Goal: Transaction & Acquisition: Book appointment/travel/reservation

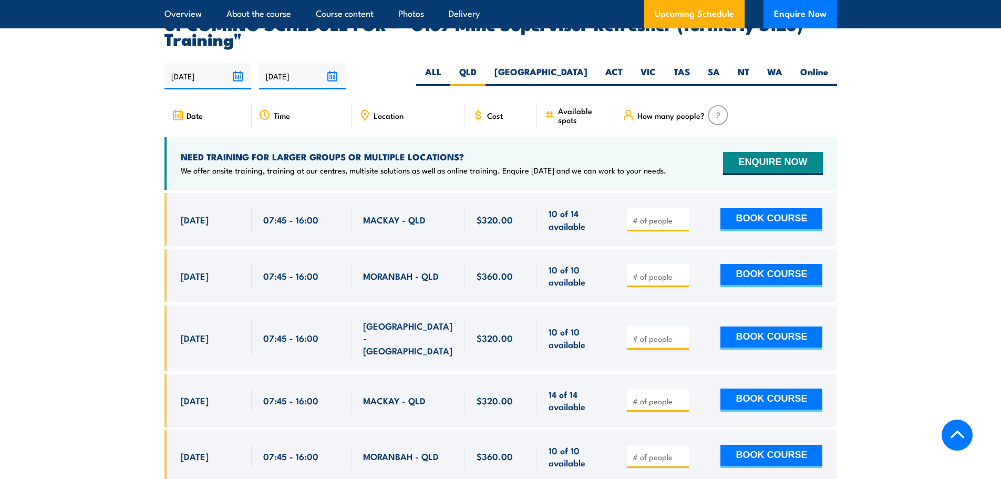
scroll to position [1977, 0]
click at [659, 214] on input "number" at bounding box center [659, 219] width 53 height 11
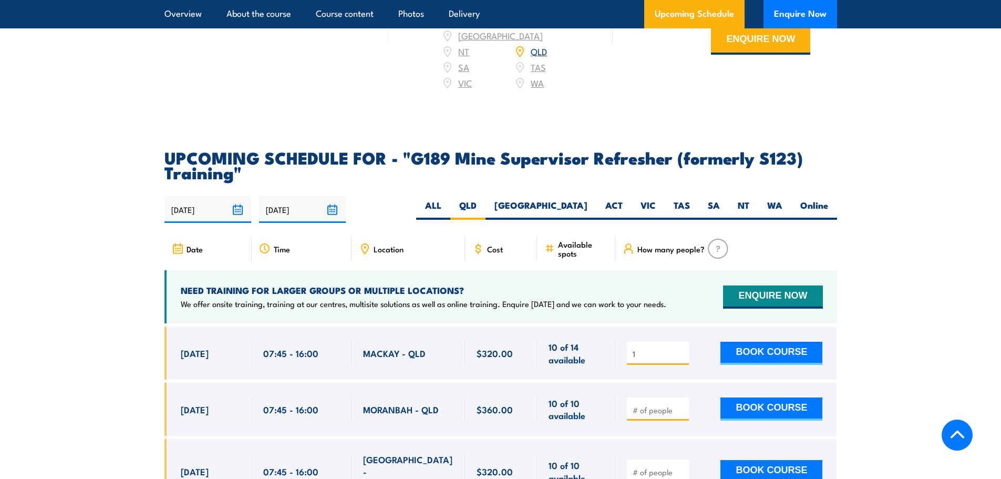
scroll to position [1871, 0]
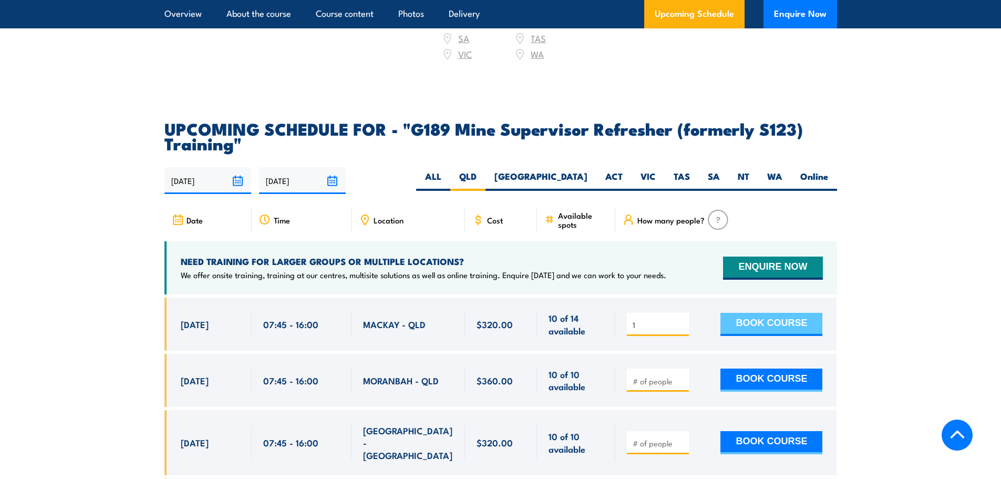
type input "1"
click at [760, 313] on button "BOOK COURSE" at bounding box center [772, 324] width 102 height 23
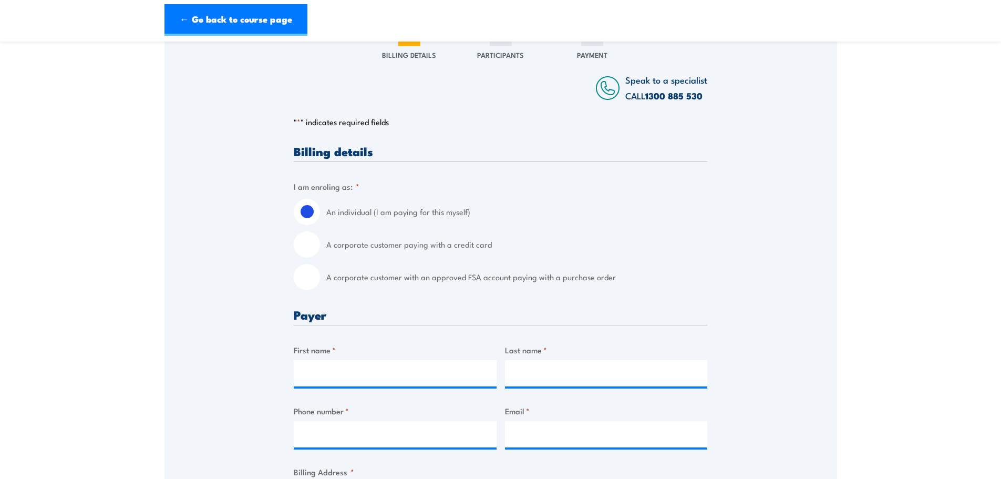
scroll to position [158, 0]
click at [472, 252] on label "A corporate customer paying with a credit card" at bounding box center [516, 242] width 381 height 26
click at [320, 252] on input "A corporate customer paying with a credit card" at bounding box center [307, 242] width 26 height 26
radio input "true"
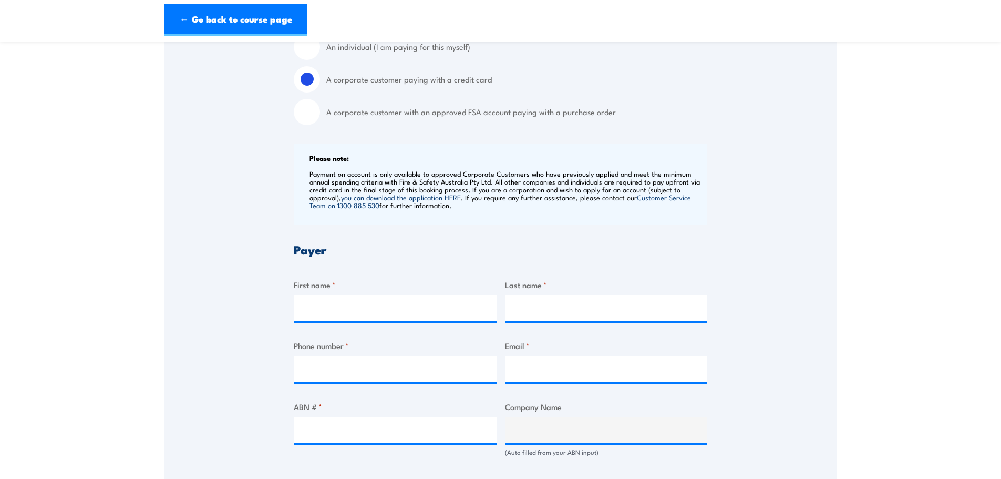
scroll to position [368, 0]
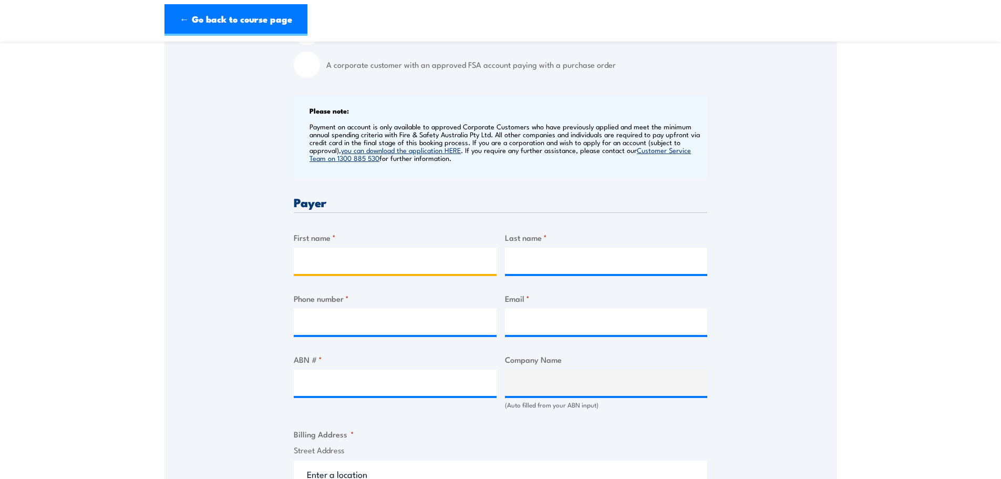
click at [439, 260] on input "First name *" at bounding box center [395, 261] width 203 height 26
type input "Dunelle"
type input "Madden"
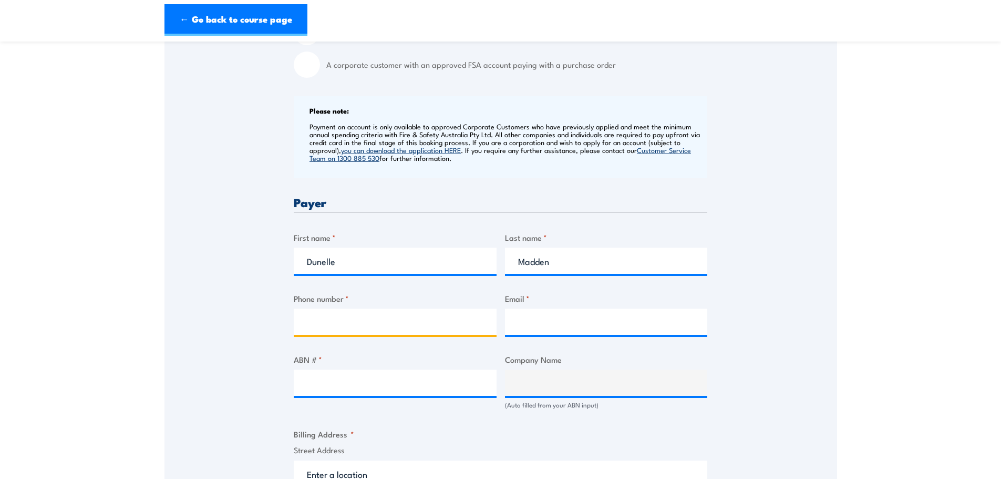
type input "0749553766"
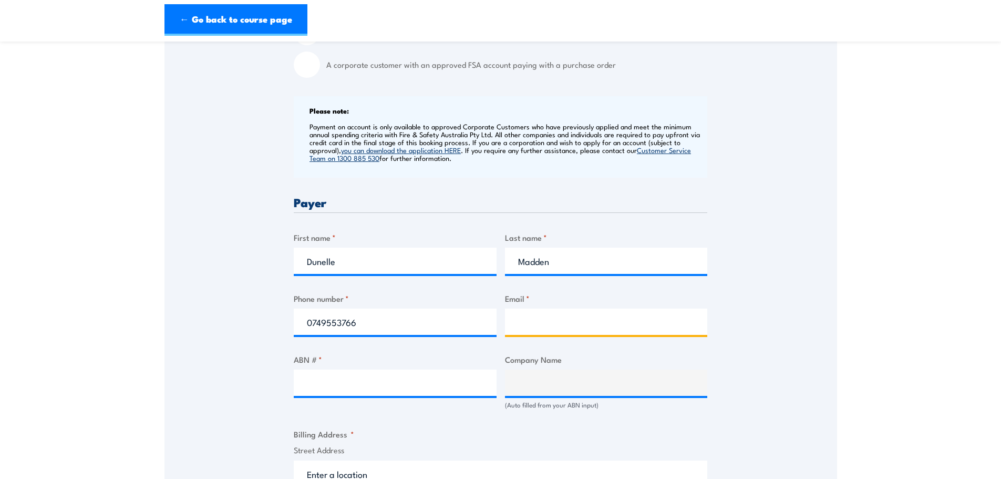
type input "accounts@qualitycoating.com.au"
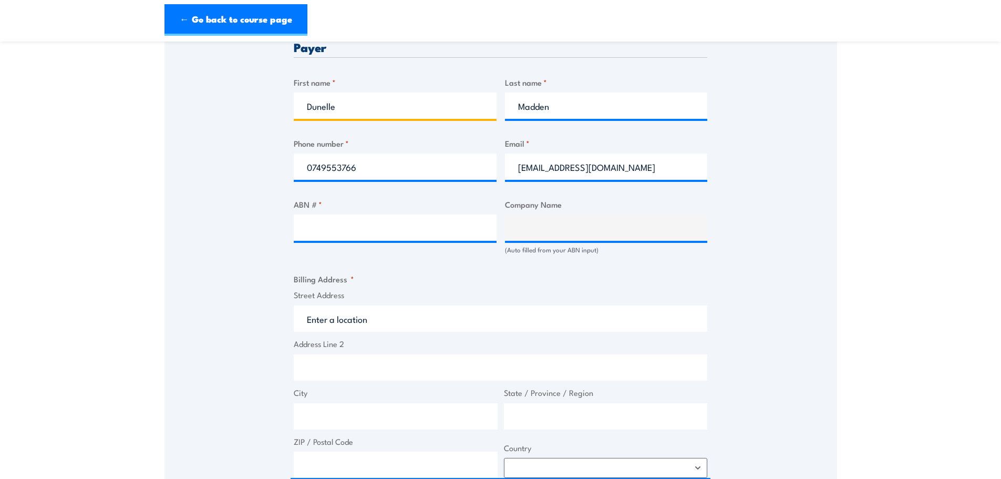
scroll to position [526, 0]
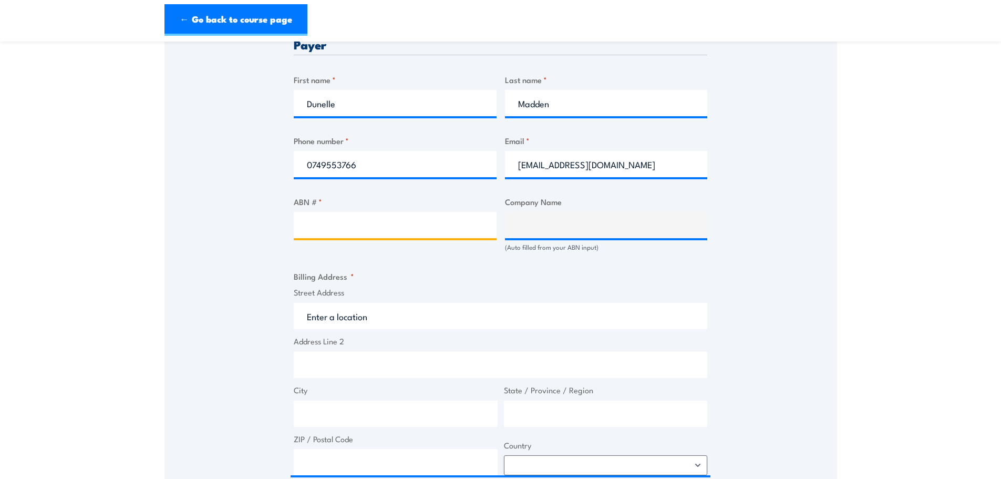
click at [366, 233] on input "ABN # *" at bounding box center [395, 225] width 203 height 26
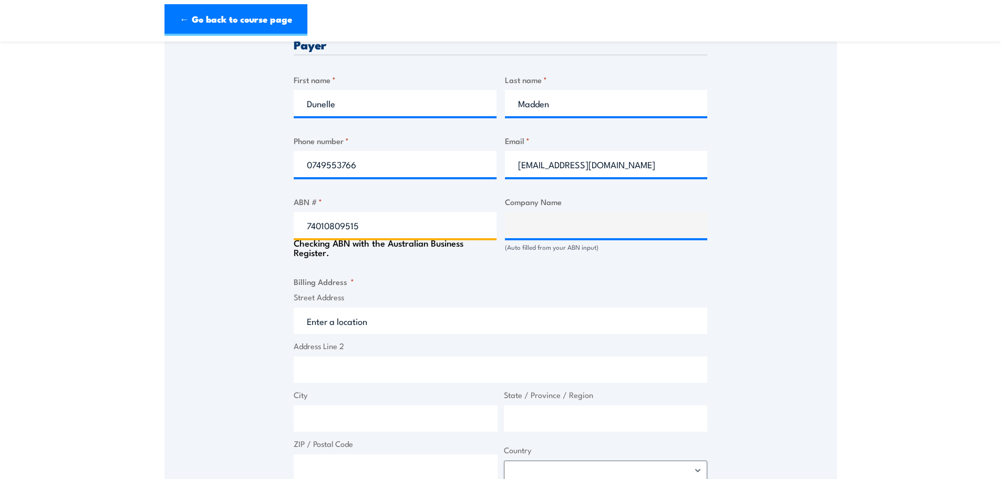
type input "74010809515"
click at [699, 285] on fieldset "Billing Address * Street Address Address Line 2 City State / Province / Region …" at bounding box center [501, 377] width 414 height 205
type input "QUALITY COATING & CONSULTANTS PTY. LTD."
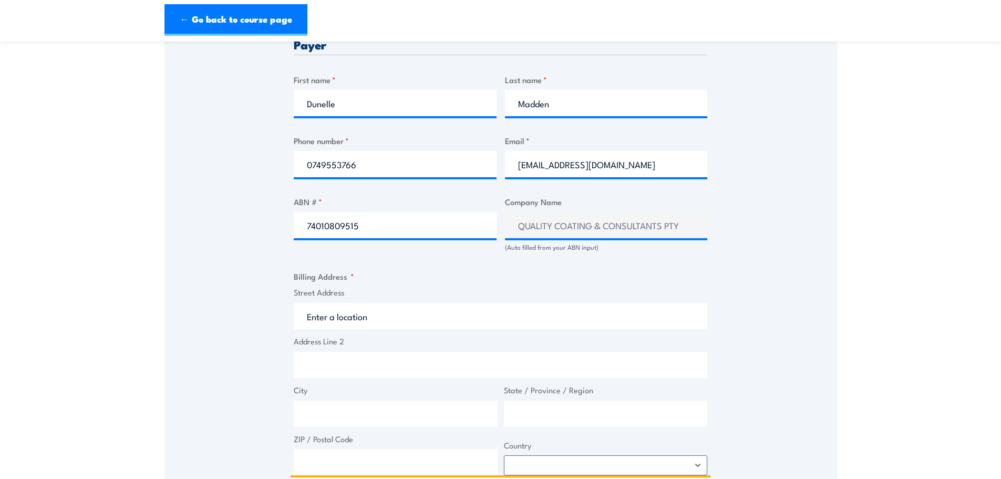
click at [703, 316] on input "Street Address" at bounding box center [501, 316] width 414 height 26
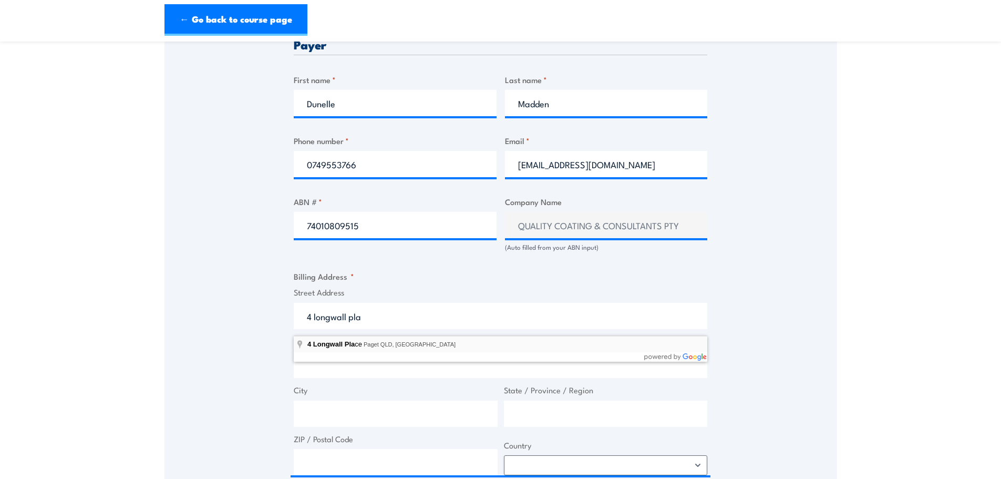
type input "4 Longwall Place, Paget QLD, Australia"
type input "4 Longwall Pl"
type input "Paget"
type input "Queensland"
type input "4740"
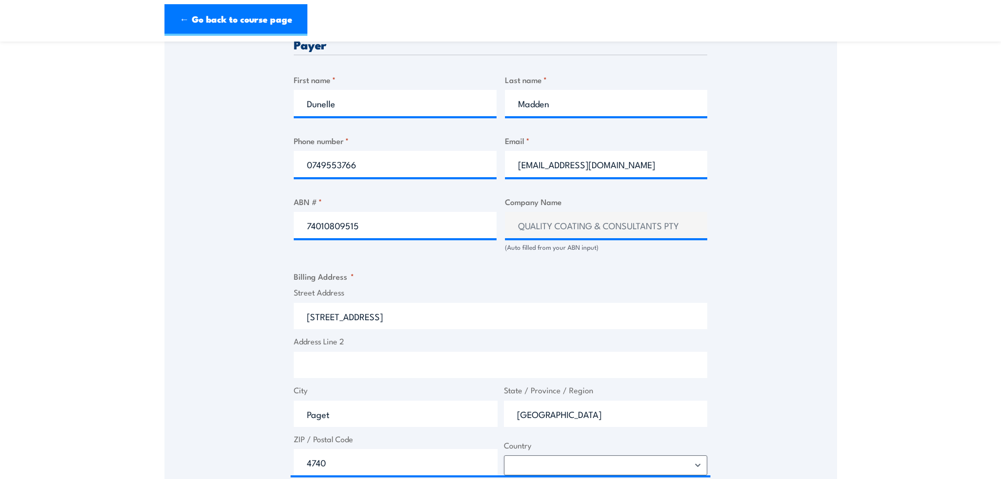
select select "Australia"
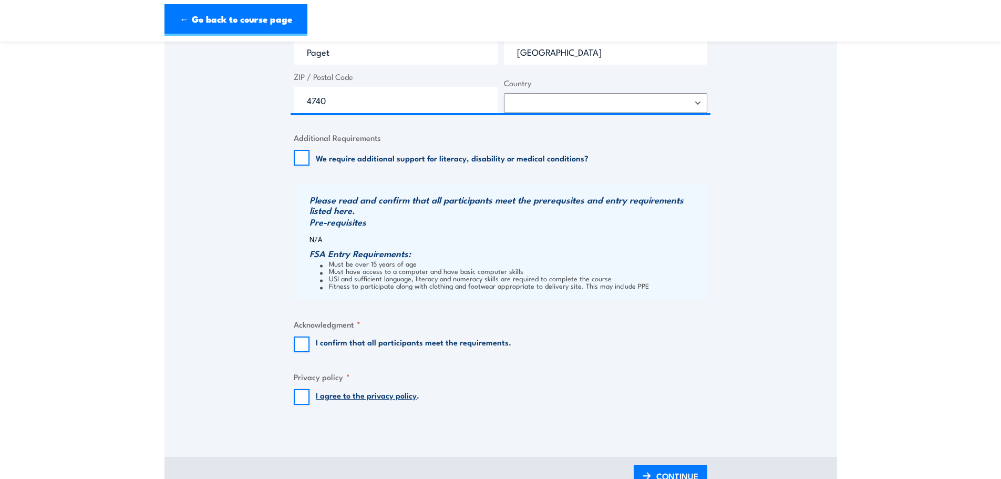
scroll to position [893, 0]
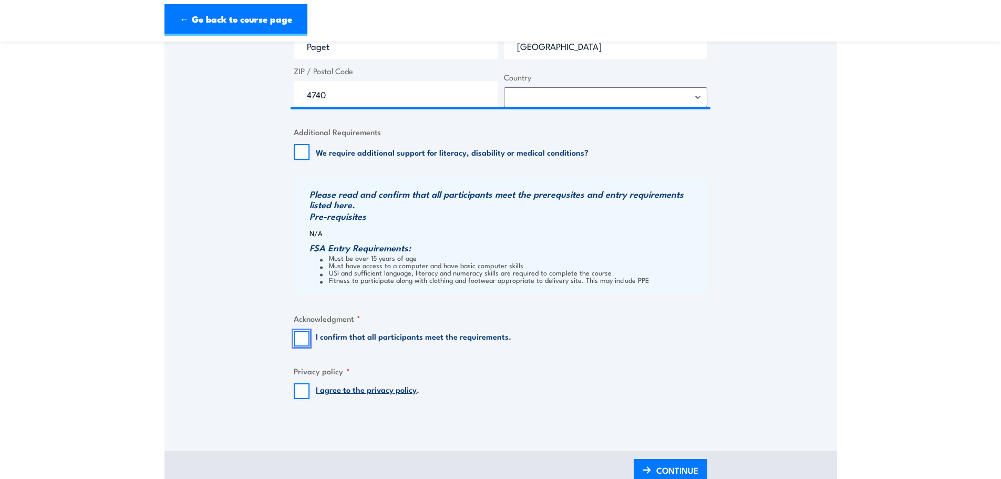
click at [294, 341] on input "I confirm that all participants meet the requirements." at bounding box center [302, 339] width 16 height 16
checkbox input "true"
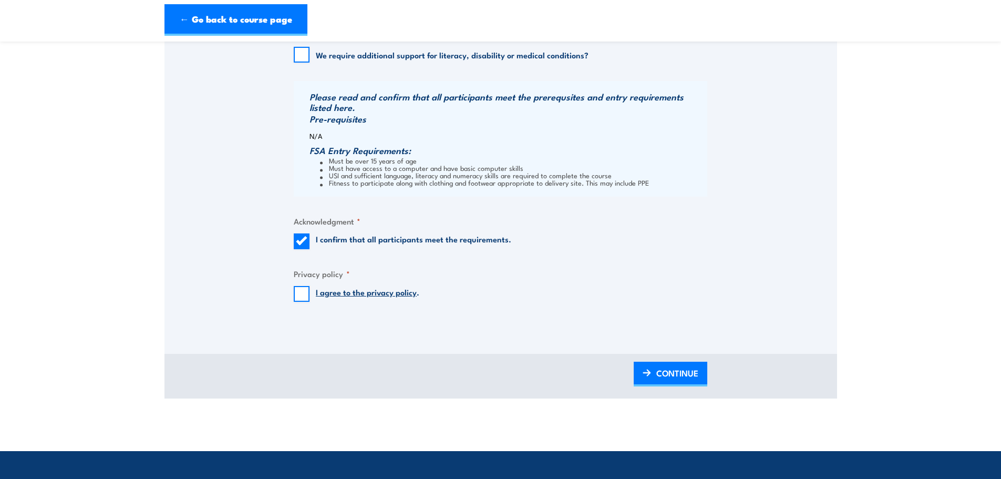
scroll to position [999, 0]
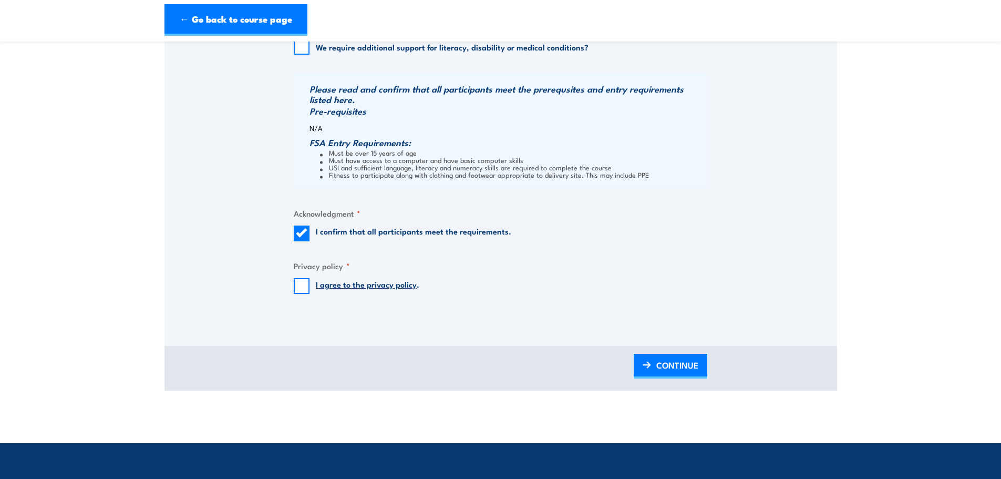
drag, startPoint x: 281, startPoint y: 276, endPoint x: 295, endPoint y: 282, distance: 15.3
click at [302, 292] on input "I agree to the privacy policy ." at bounding box center [302, 286] width 16 height 16
checkbox input "true"
click at [657, 374] on span "CONTINUE" at bounding box center [677, 365] width 42 height 28
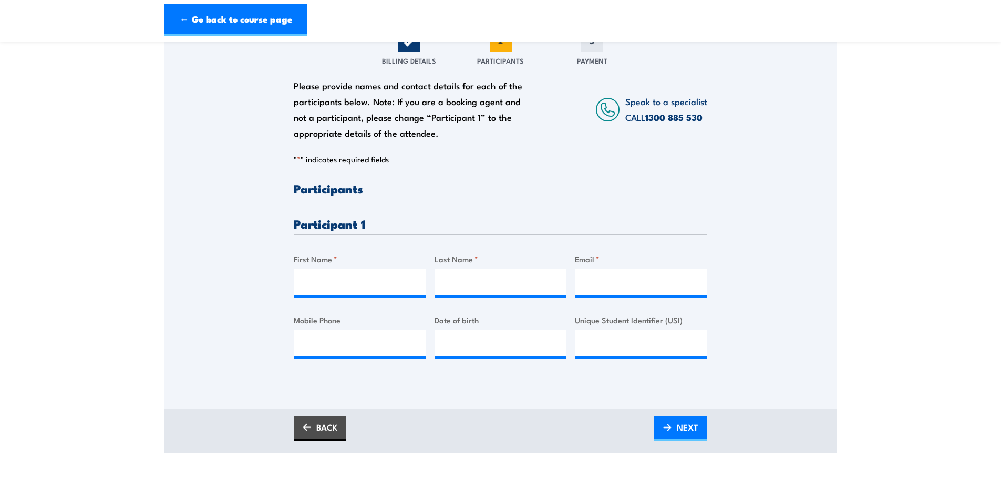
scroll to position [158, 0]
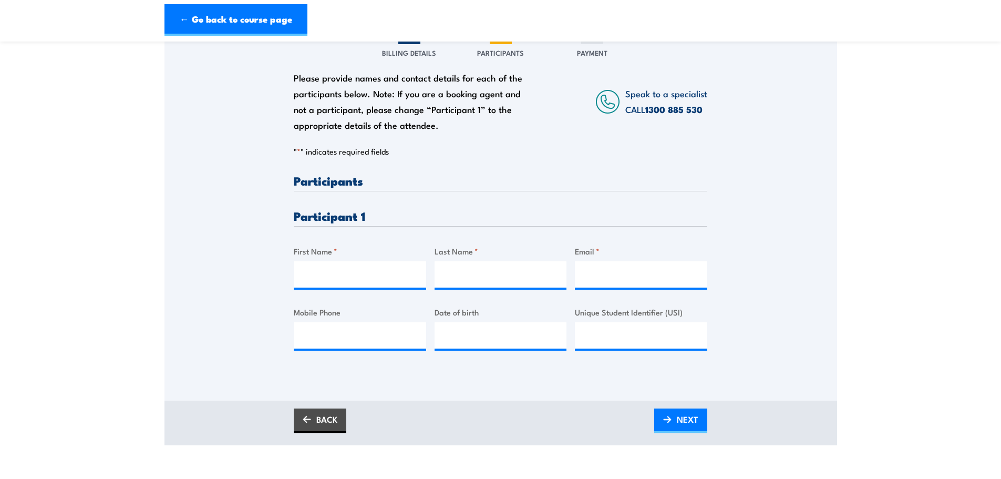
click at [347, 187] on h3 "Participants" at bounding box center [501, 180] width 414 height 12
click at [351, 187] on h3 "Participants" at bounding box center [501, 180] width 414 height 12
click at [328, 267] on input "First Name *" at bounding box center [360, 274] width 132 height 26
click at [356, 281] on input "First Name *" at bounding box center [360, 274] width 132 height 26
type input "Raquel"
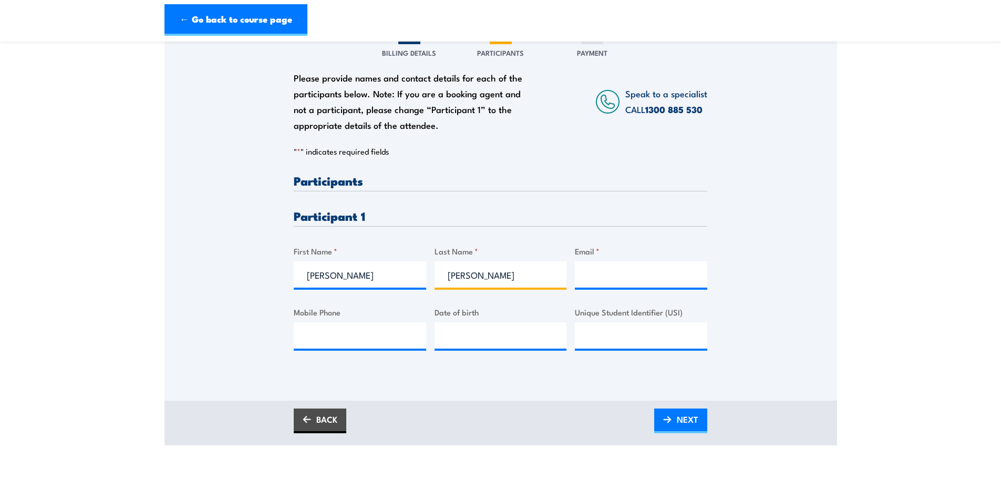
type input "Fontelera"
click at [623, 285] on input "Email *" at bounding box center [641, 274] width 132 height 26
paste input "RaquelFontelera@qualitycoating.com.au"
type input "RaquelFontelera@qualitycoating.com.au"
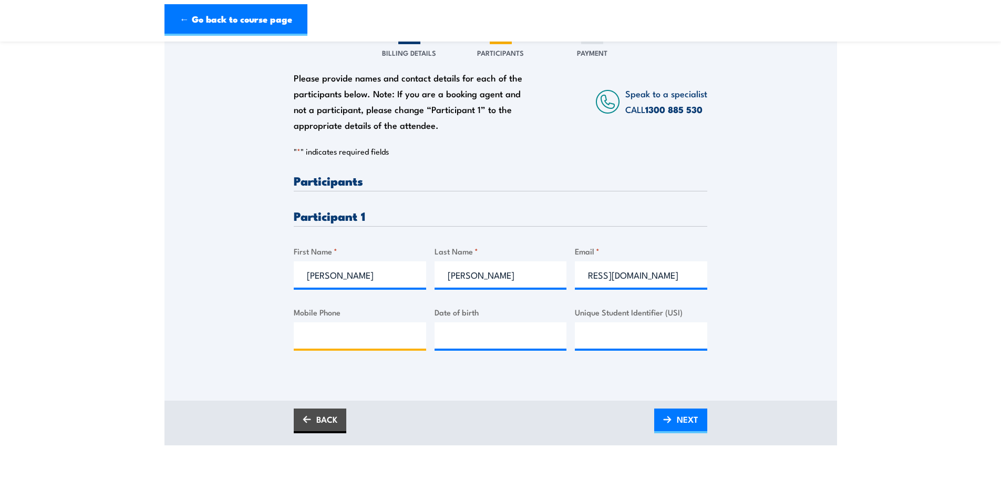
click at [378, 345] on input "Mobile Phone" at bounding box center [360, 335] width 132 height 26
type input "0438004050"
type input "__/__/____"
click at [513, 340] on input "__/__/____" at bounding box center [501, 335] width 132 height 26
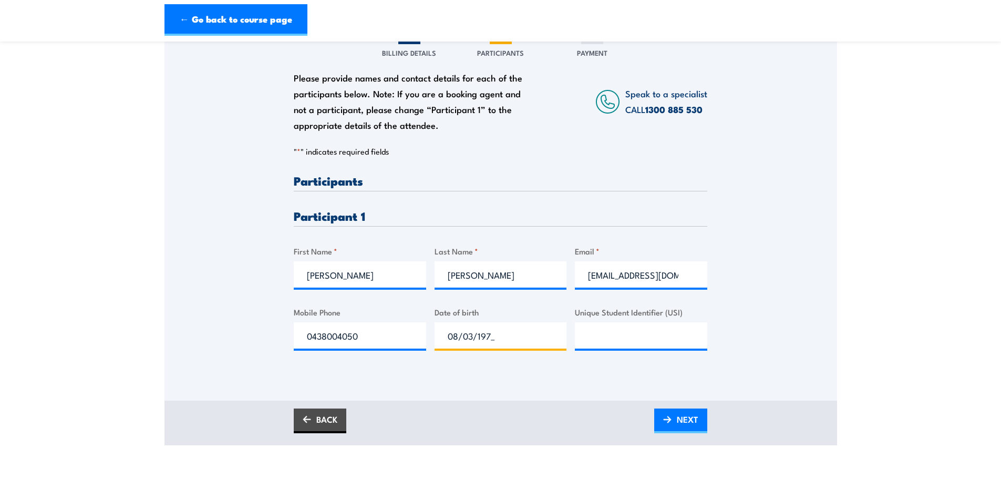
type input "08/03/1975"
click at [596, 348] on input "Unique Student Identifier (USI)" at bounding box center [641, 335] width 132 height 26
type input "3LK7LRJCUA"
click at [682, 418] on span "NEXT" at bounding box center [688, 419] width 22 height 28
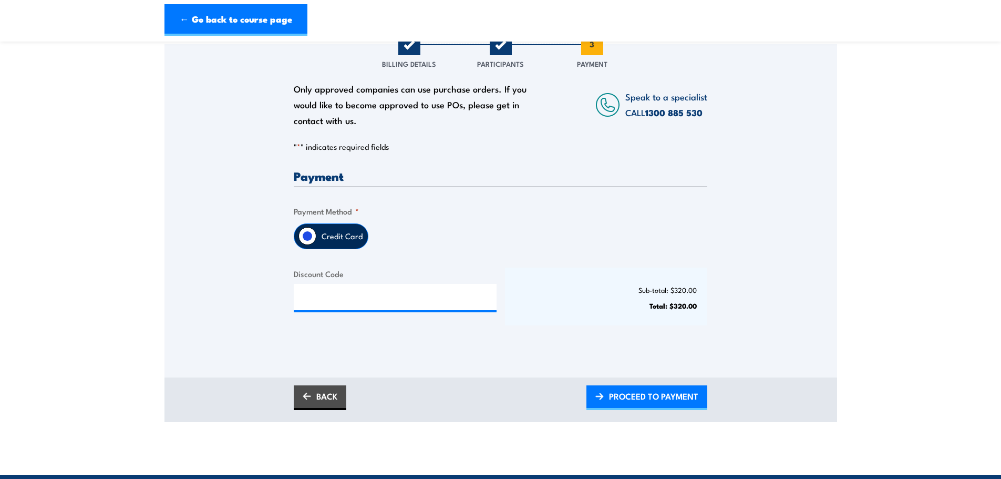
scroll to position [210, 0]
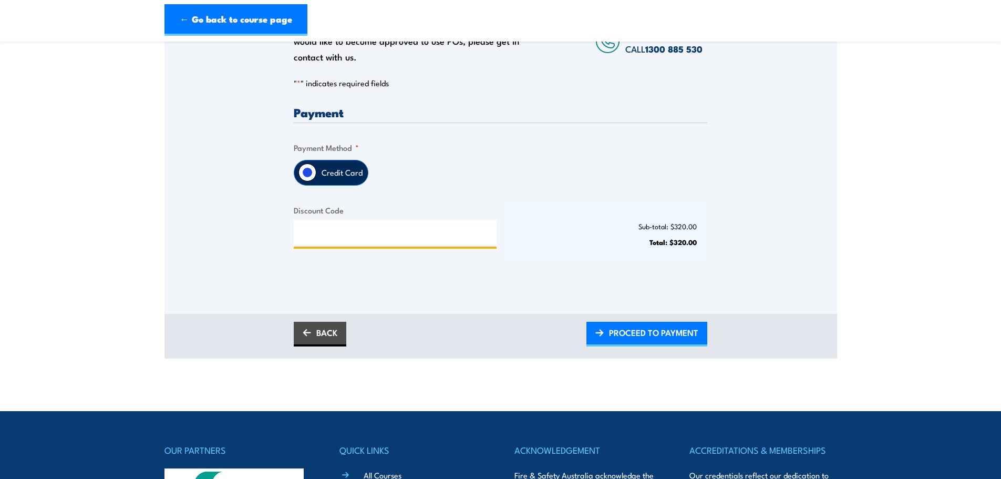
click at [406, 236] on input "Discount Code" at bounding box center [395, 233] width 203 height 26
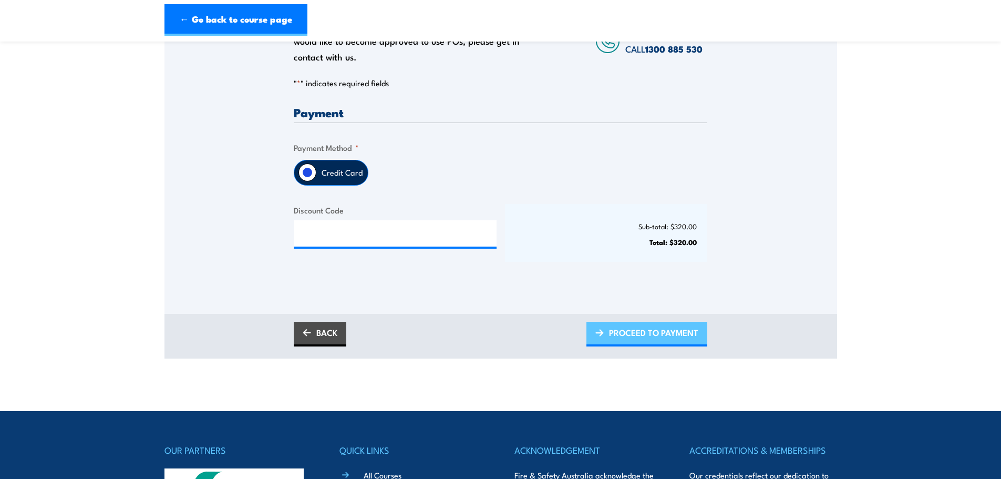
click at [648, 337] on span "PROCEED TO PAYMENT" at bounding box center [653, 332] width 89 height 28
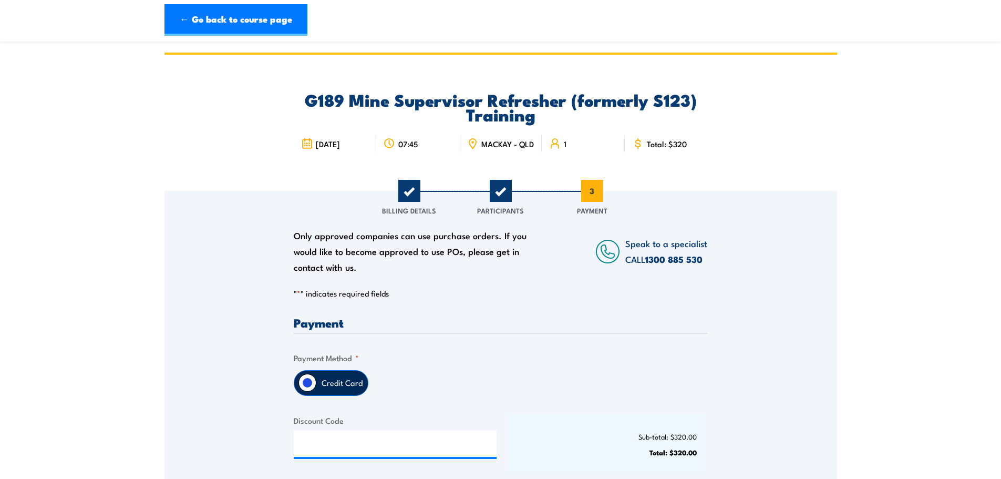
scroll to position [53, 0]
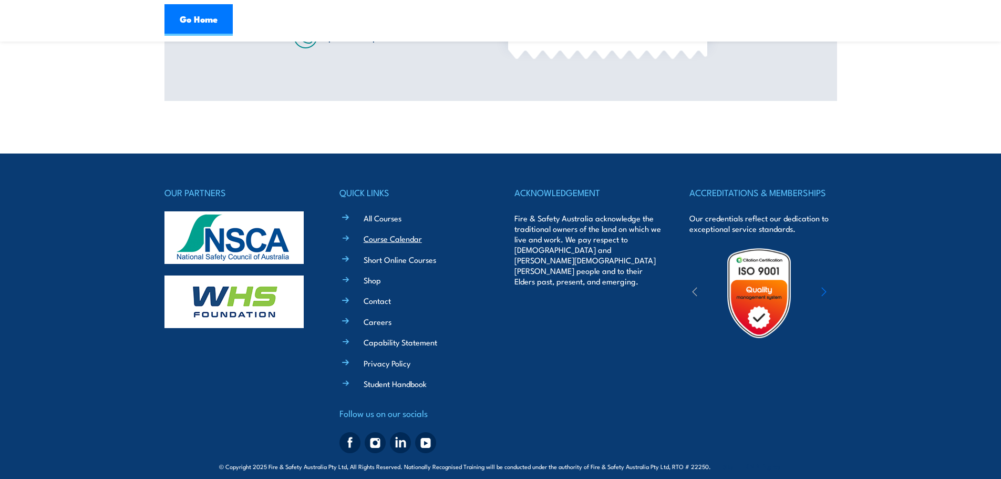
scroll to position [507, 0]
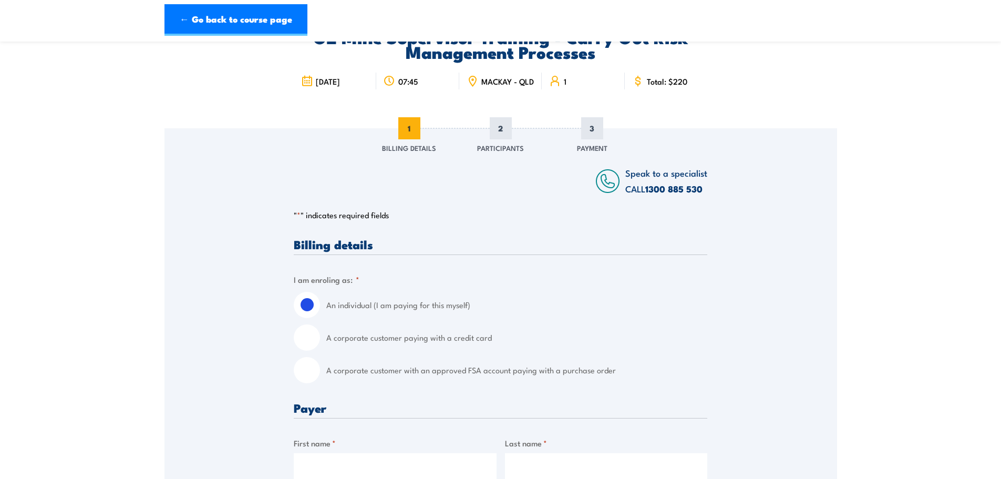
scroll to position [263, 0]
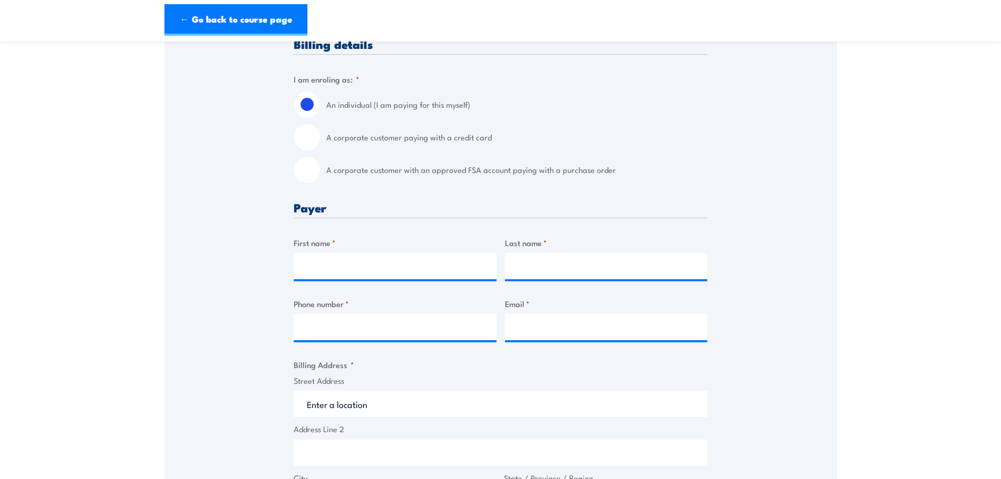
click at [320, 140] on div "A corporate customer paying with a credit card" at bounding box center [501, 137] width 414 height 26
click at [306, 147] on input "A corporate customer paying with a credit card" at bounding box center [307, 137] width 26 height 26
radio input "true"
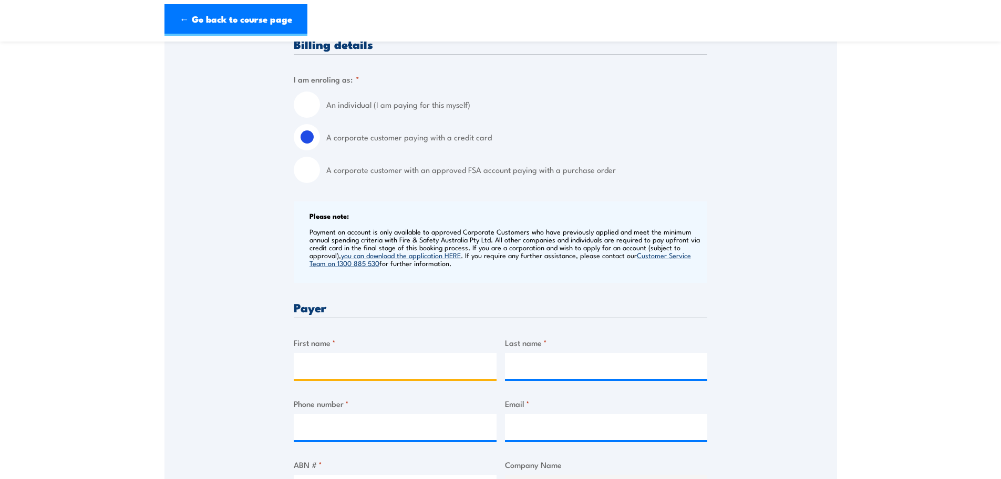
click at [354, 365] on input "First name *" at bounding box center [395, 366] width 203 height 26
type input "Dunelle"
type input "Madden"
type input "0749553766"
type input "accounts@qualitycoating.com.au"
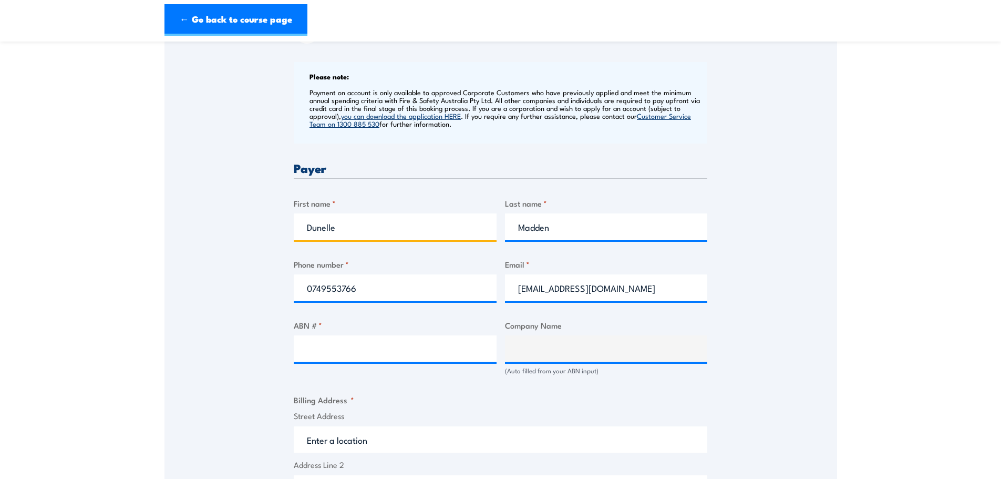
scroll to position [578, 0]
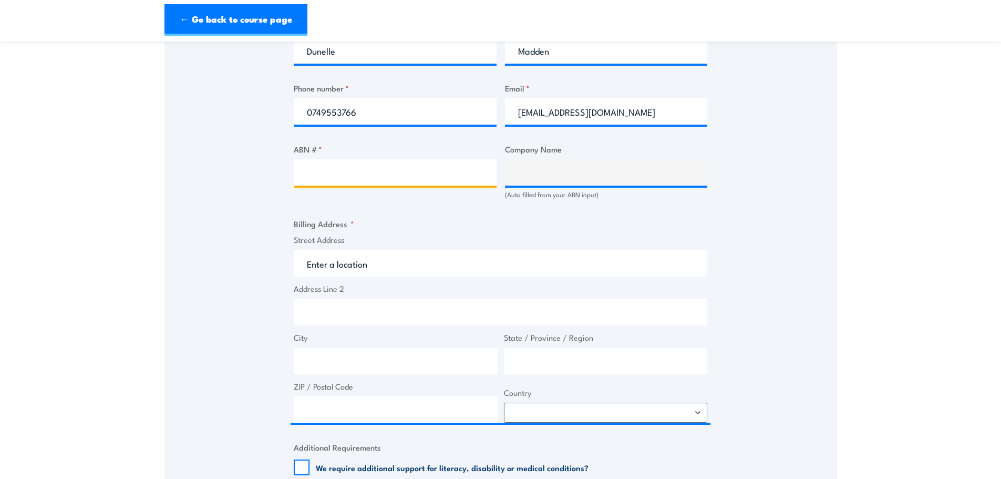
click at [365, 184] on input "ABN # *" at bounding box center [395, 172] width 203 height 26
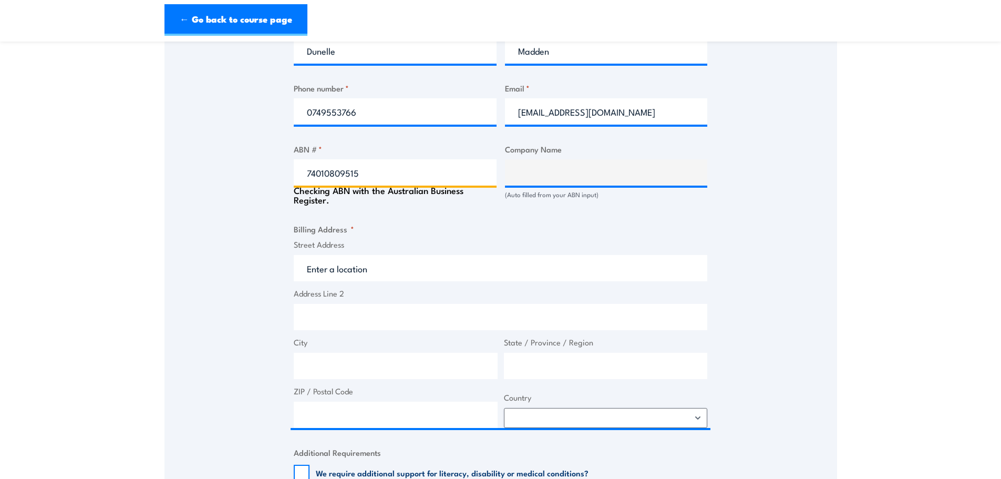
type input "74010809515"
type input "QUALITY COATING & CONSULTANTS PTY. LTD."
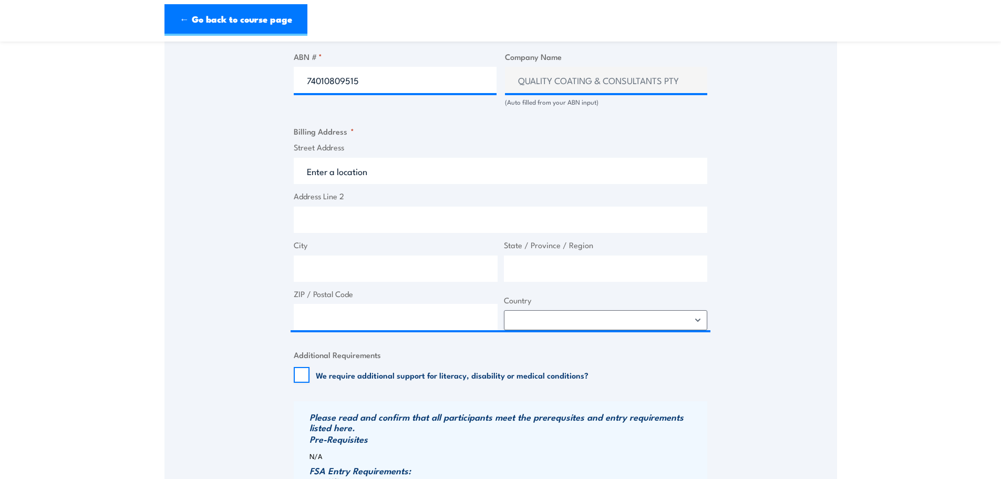
scroll to position [683, 0]
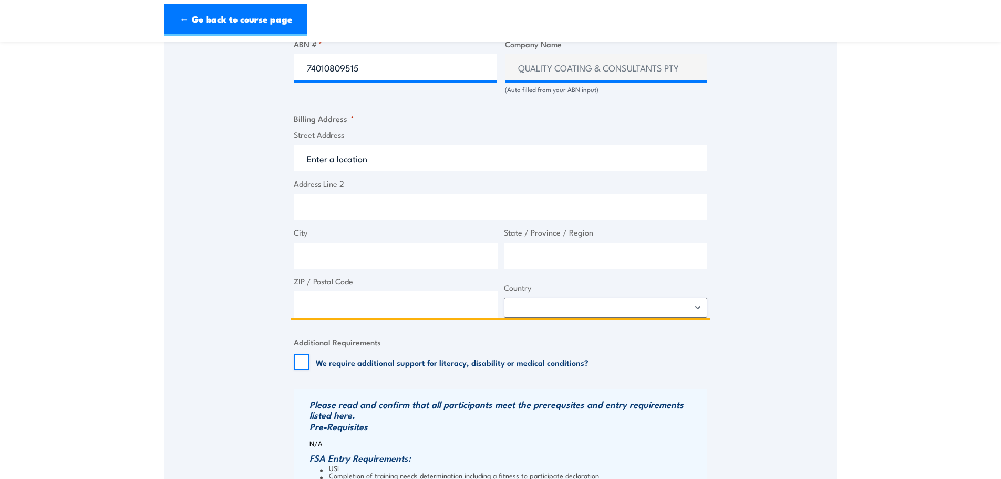
click at [527, 171] on input "Street Address" at bounding box center [501, 158] width 414 height 26
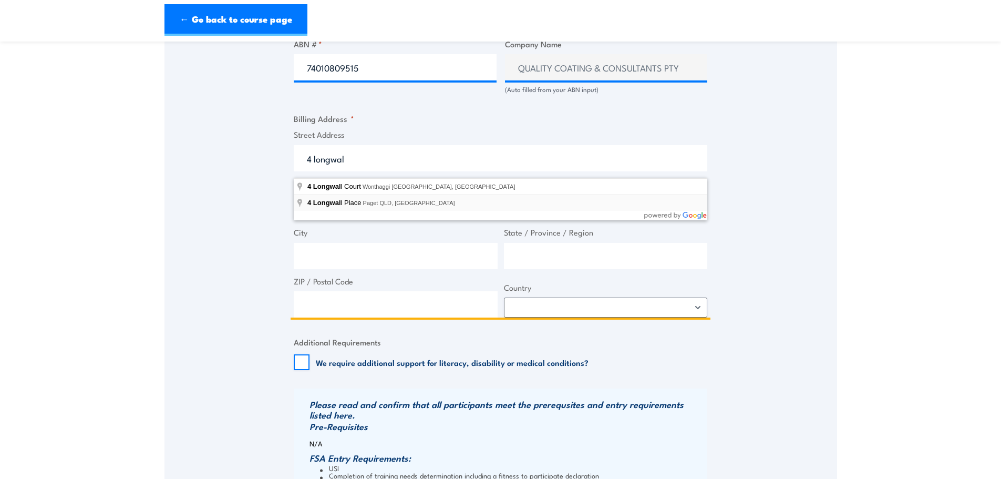
type input "4 Longwall Place, Paget QLD, Australia"
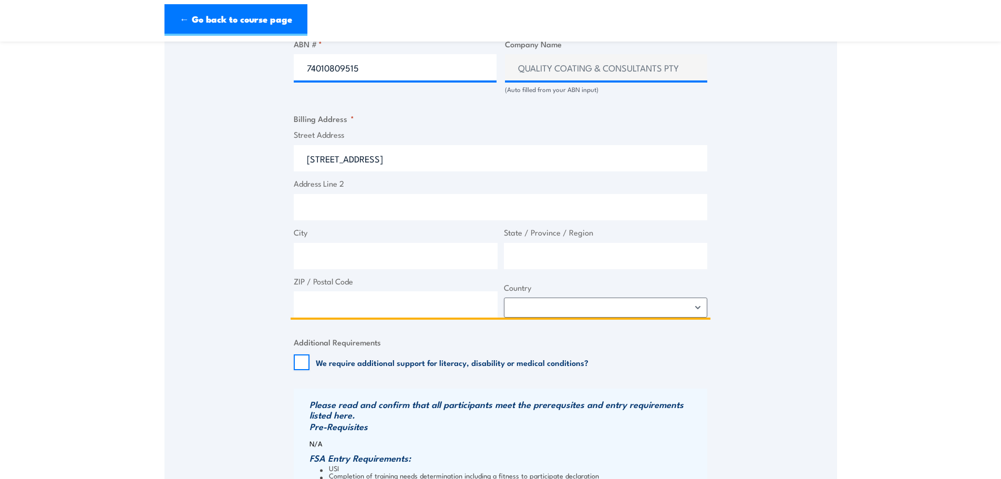
type input "4 Longwall Pl"
type input "Paget"
type input "Queensland"
type input "4740"
select select "Australia"
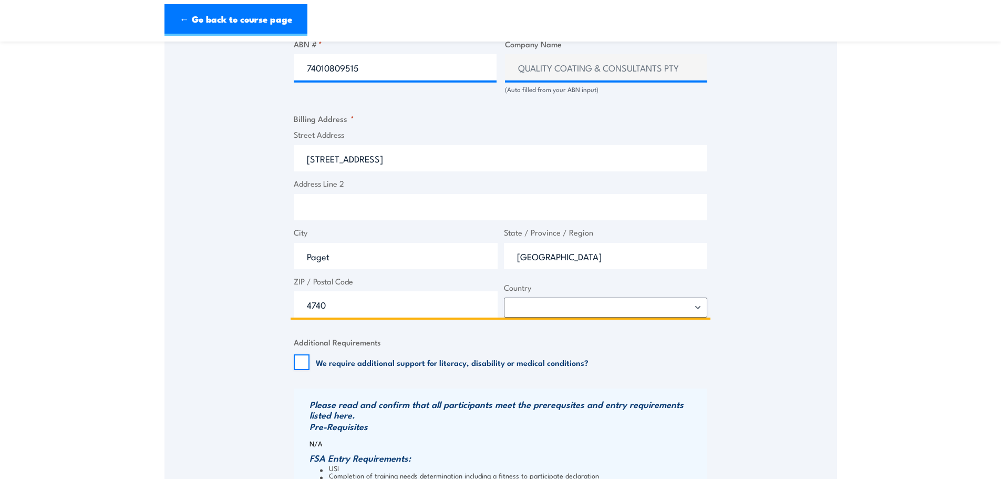
click at [395, 220] on input "Address Line 2" at bounding box center [501, 207] width 414 height 26
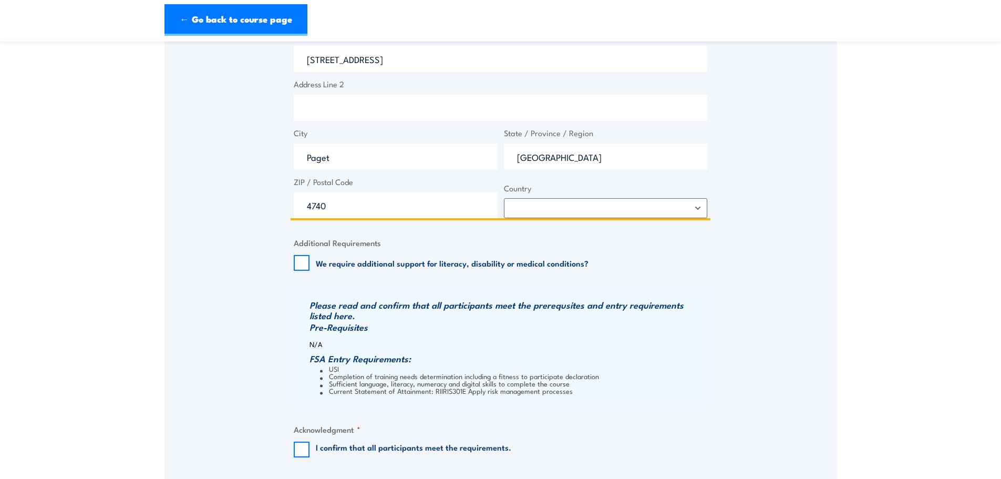
scroll to position [788, 0]
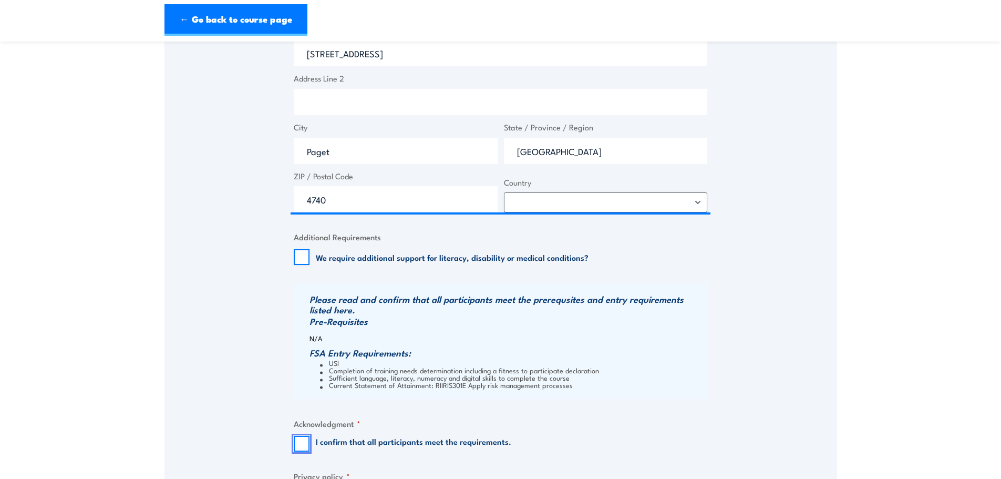
click at [301, 446] on input "I confirm that all participants meet the requirements." at bounding box center [302, 444] width 16 height 16
checkbox input "true"
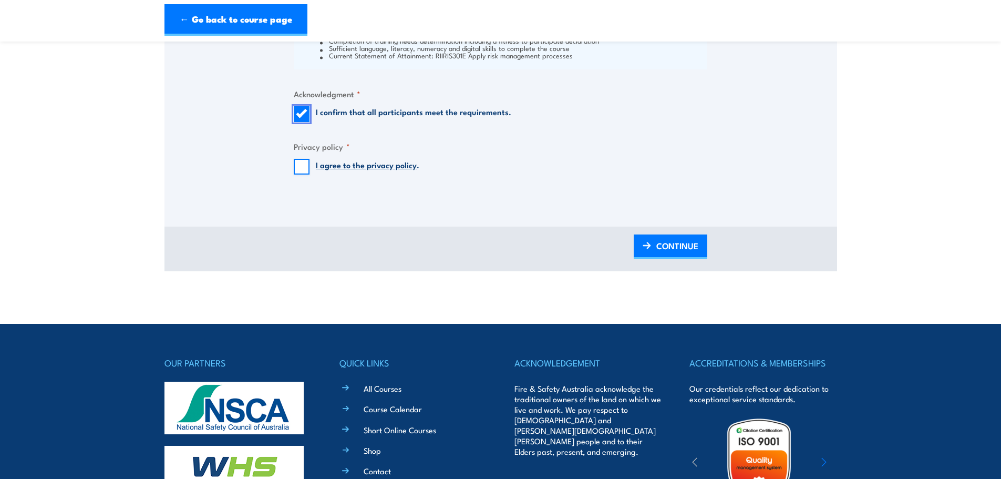
scroll to position [1156, 0]
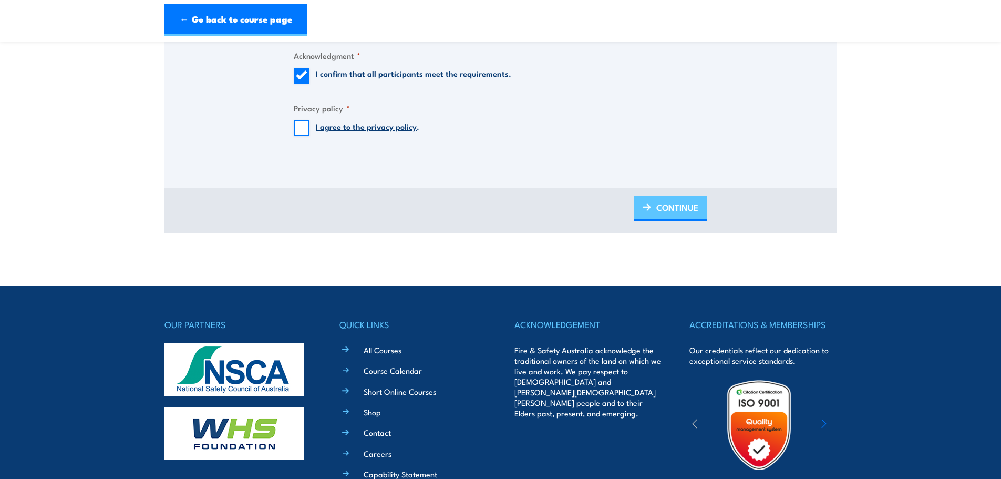
click at [689, 202] on span "CONTINUE" at bounding box center [677, 207] width 42 height 28
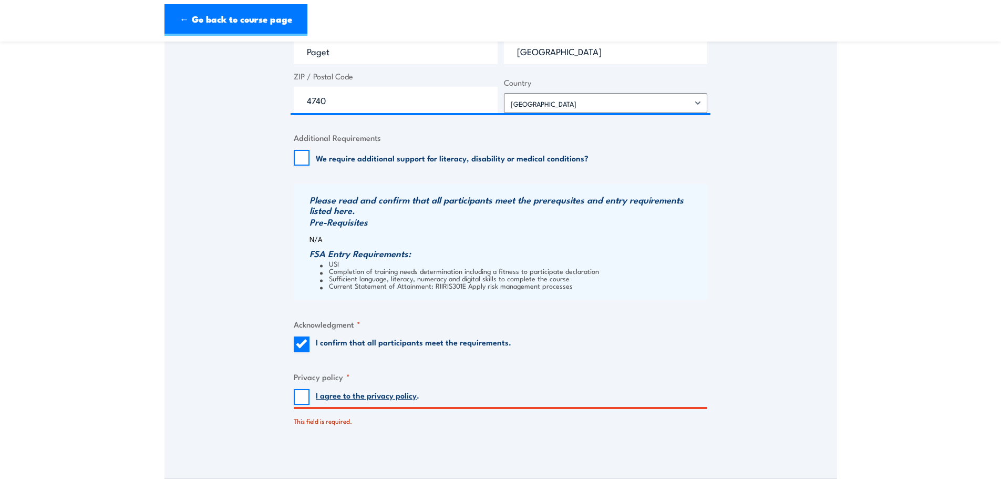
scroll to position [945, 0]
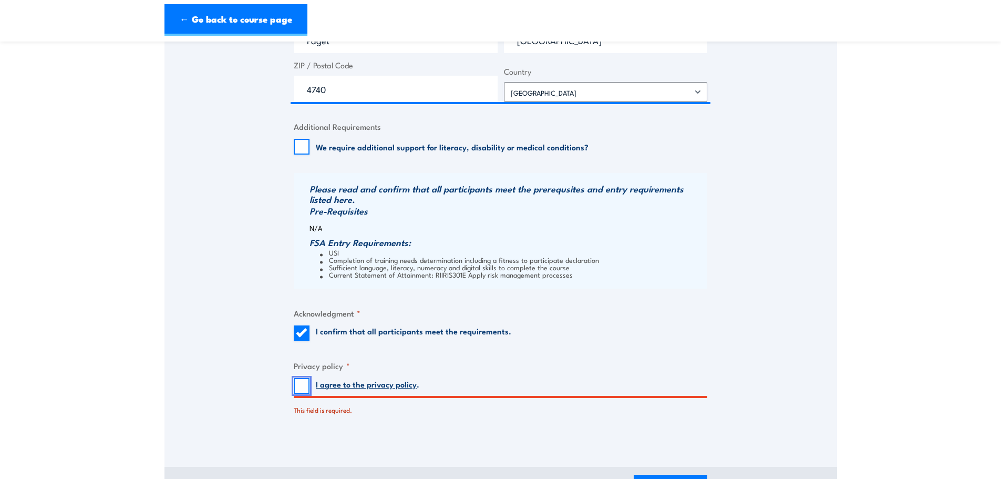
click at [305, 388] on input "I agree to the privacy policy ." at bounding box center [302, 386] width 16 height 16
checkbox input "true"
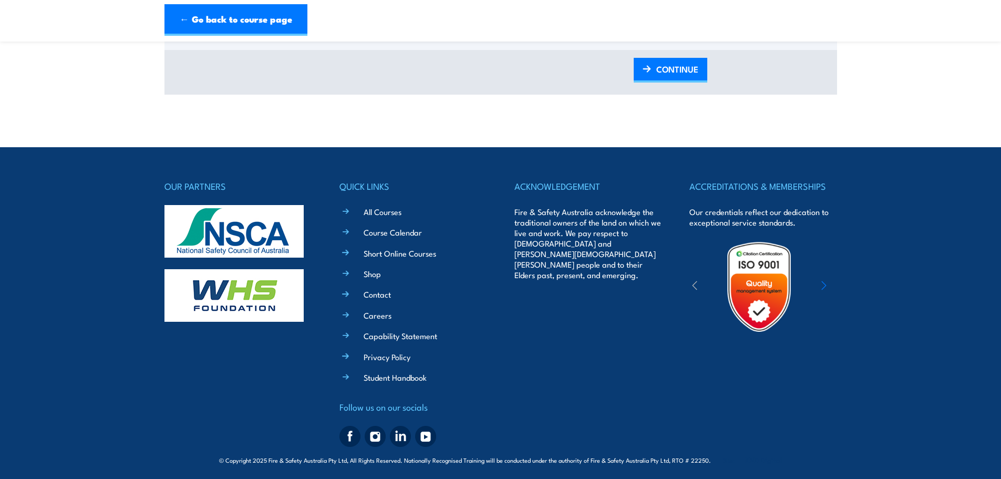
scroll to position [1365, 0]
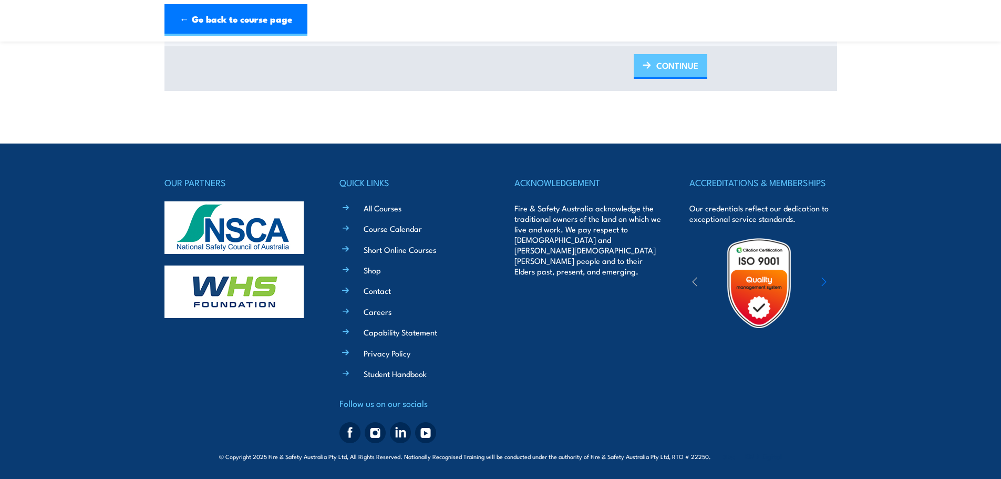
click at [673, 68] on span "CONTINUE" at bounding box center [677, 66] width 42 height 28
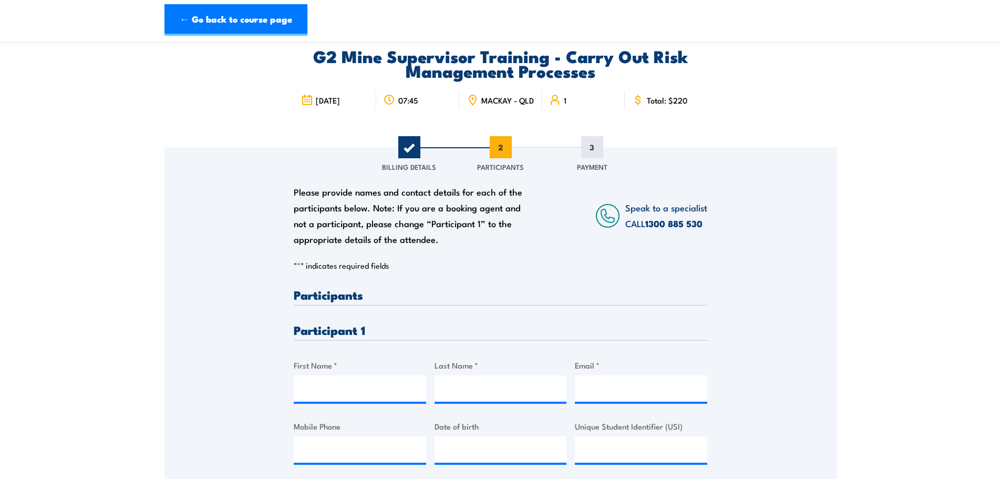
scroll to position [105, 0]
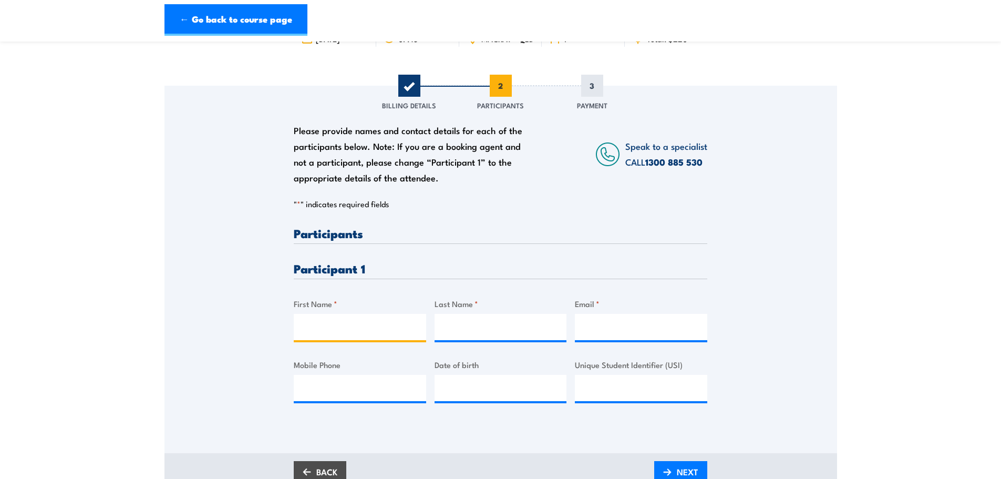
click at [340, 326] on input "First Name *" at bounding box center [360, 327] width 132 height 26
type input "r"
click at [388, 331] on input "First Name *" at bounding box center [360, 327] width 132 height 26
type input "Raquel"
type input "Fontelera"
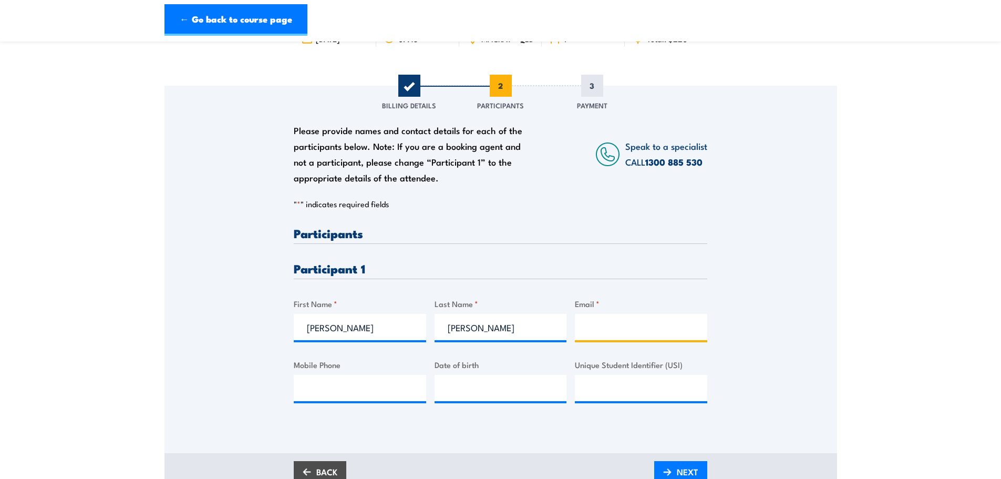
click at [595, 337] on input "Email *" at bounding box center [641, 327] width 132 height 26
paste input "RaquelFontelera@qualitycoating.com.au"
type input "RaquelFontelera@qualitycoating.com.au"
click at [349, 399] on input "Mobile Phone" at bounding box center [360, 388] width 132 height 26
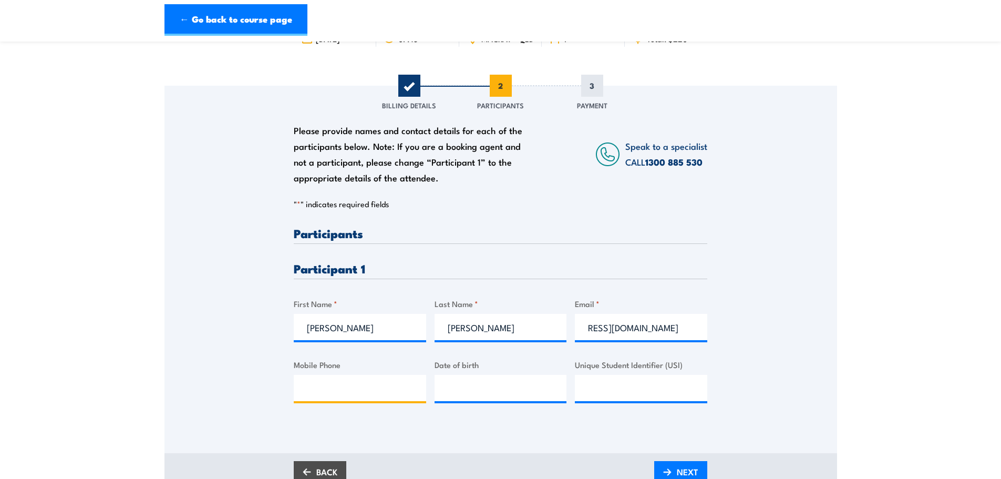
scroll to position [0, 0]
type input "0438004050"
click at [458, 410] on div "Please provide names and contact details for each of the participants below. No…" at bounding box center [501, 323] width 414 height 192
click at [537, 395] on input "__/__/____" at bounding box center [501, 388] width 132 height 26
type input "08/03/1975"
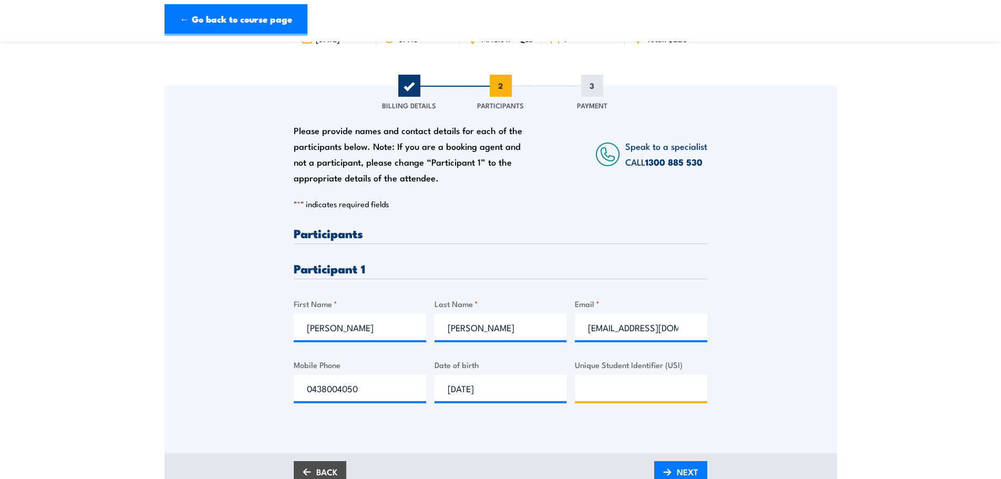
click at [642, 398] on input "Unique Student Identifier (USI)" at bounding box center [641, 388] width 132 height 26
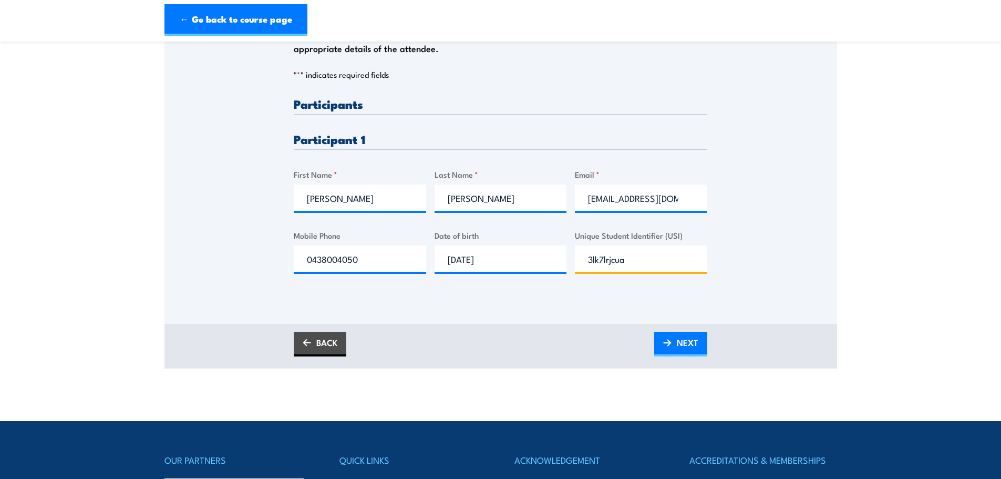
scroll to position [263, 0]
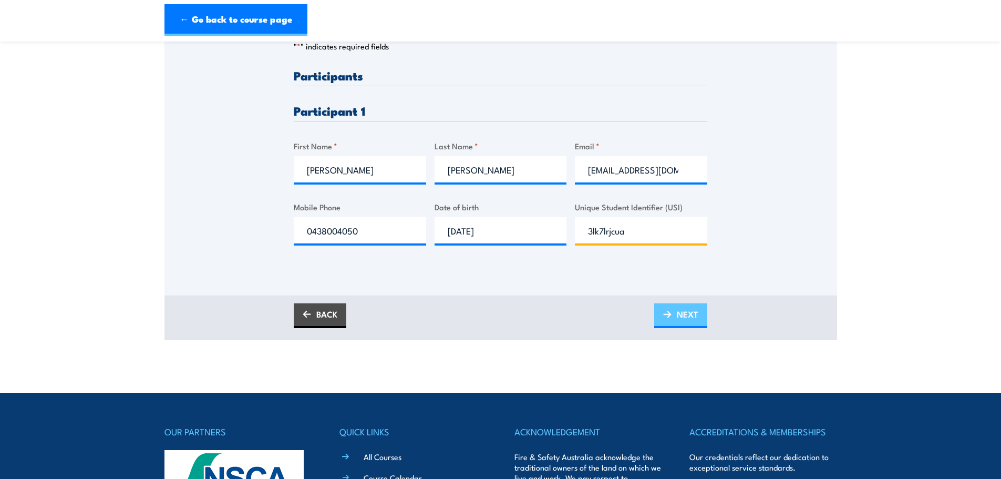
type input "3lk7lrjcua"
click at [680, 324] on span "NEXT" at bounding box center [688, 314] width 22 height 28
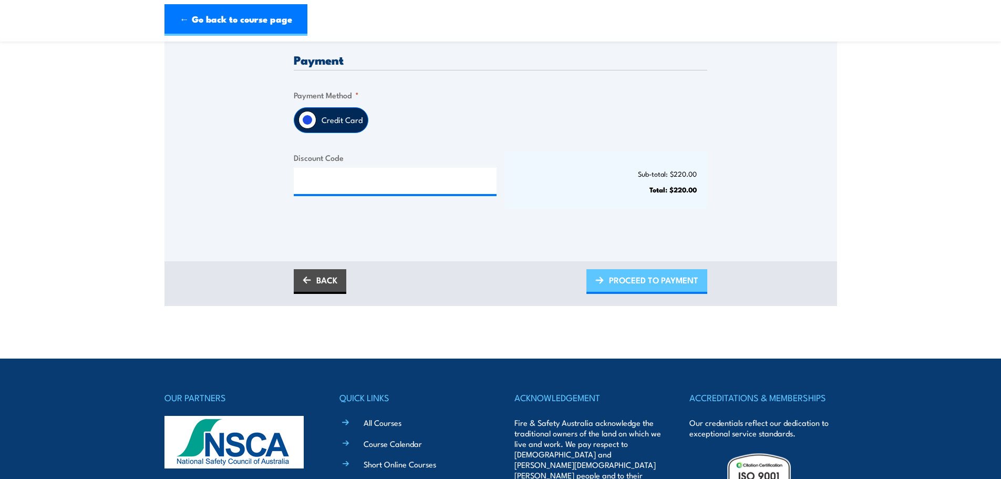
click at [664, 289] on span "PROCEED TO PAYMENT" at bounding box center [653, 280] width 89 height 28
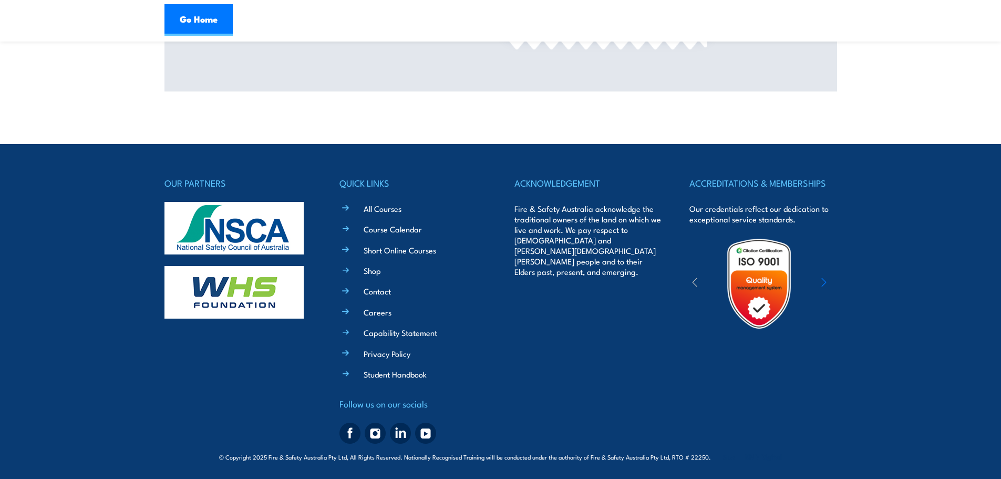
scroll to position [507, 0]
